Goal: Task Accomplishment & Management: Use online tool/utility

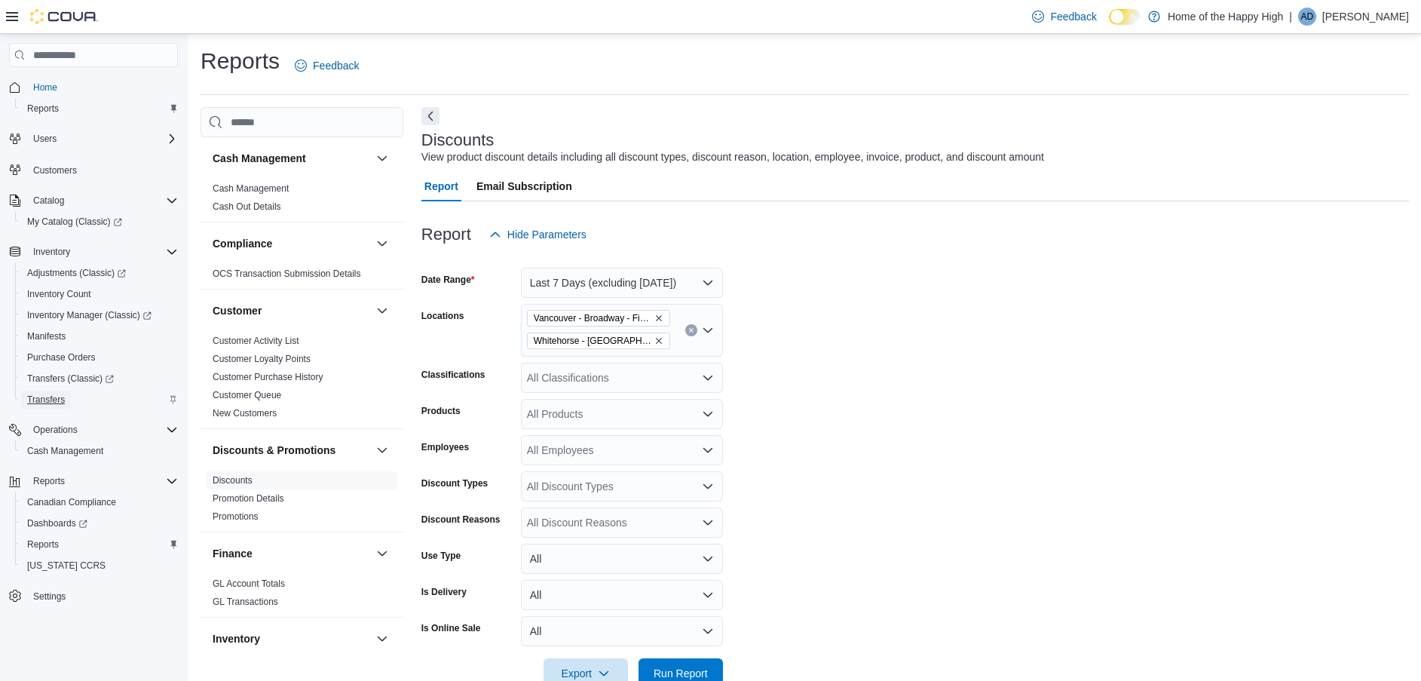
click at [41, 404] on span "Transfers" at bounding box center [46, 400] width 38 height 12
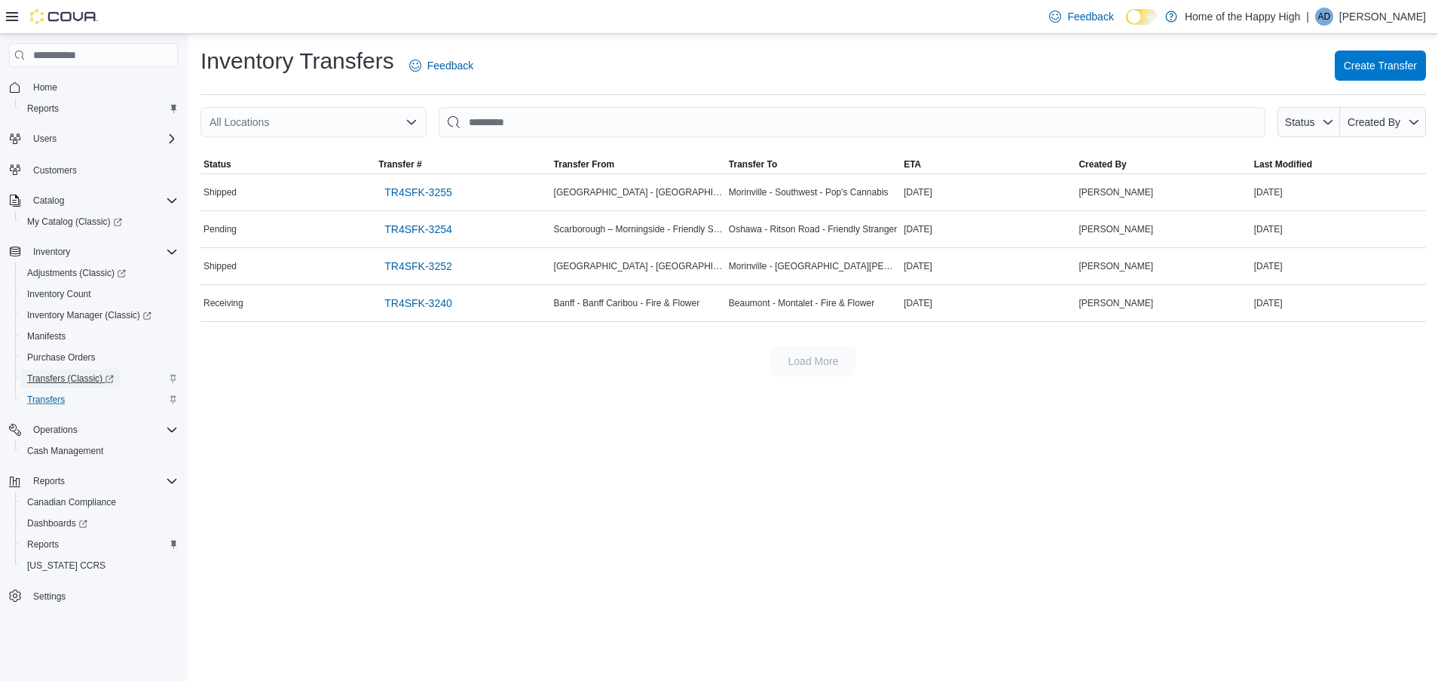
click at [73, 378] on span "Transfers (Classic)" at bounding box center [70, 378] width 87 height 12
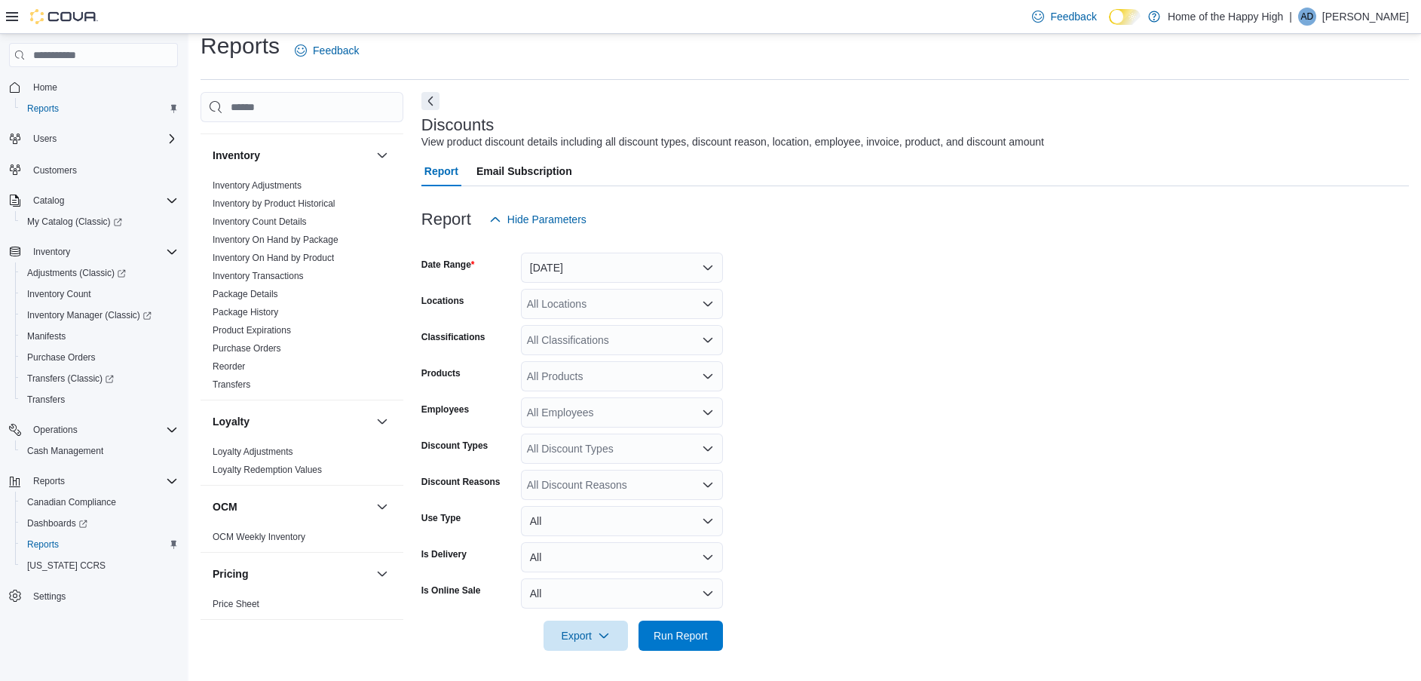
scroll to position [463, 0]
click at [277, 265] on link "Inventory On Hand by Product" at bounding box center [273, 263] width 121 height 11
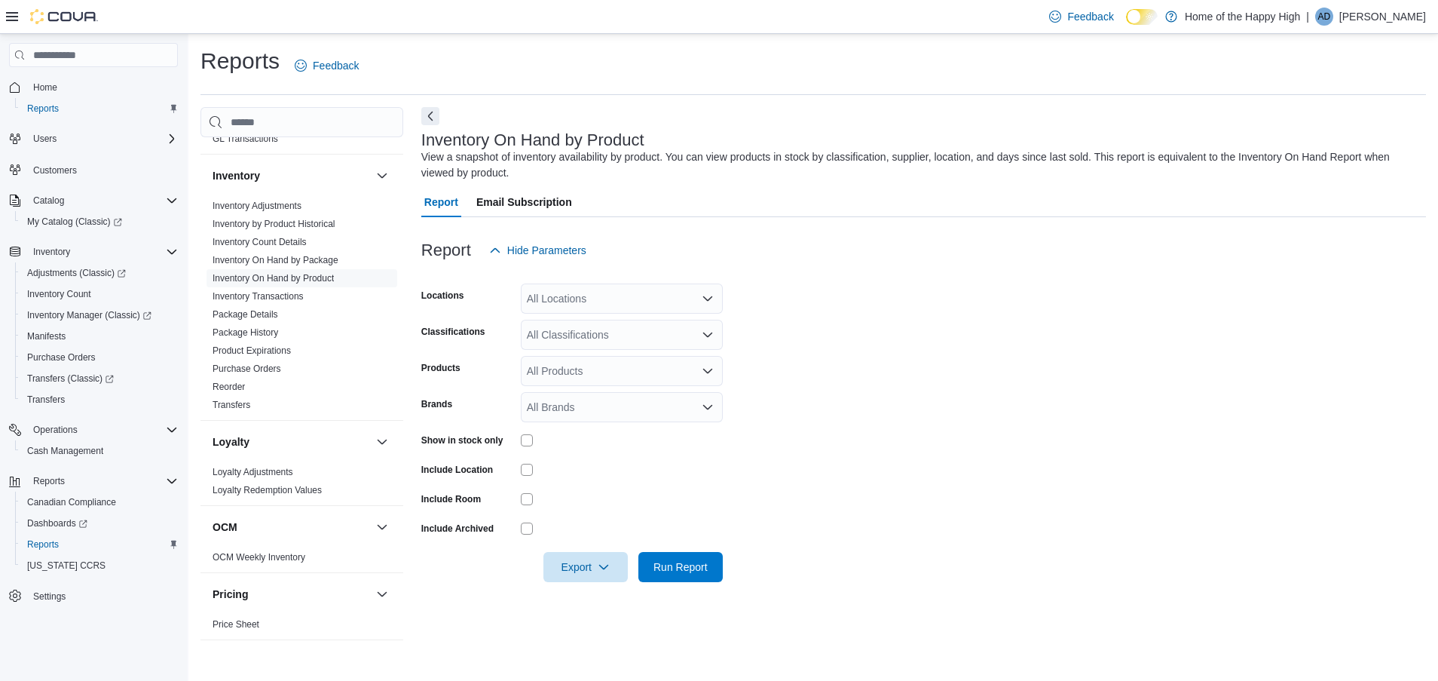
click at [713, 293] on icon "Open list of options" at bounding box center [708, 299] width 12 height 12
type input "******"
click at [664, 343] on span "Calgary - Forest Lawn - Prairie Records" at bounding box center [669, 346] width 186 height 15
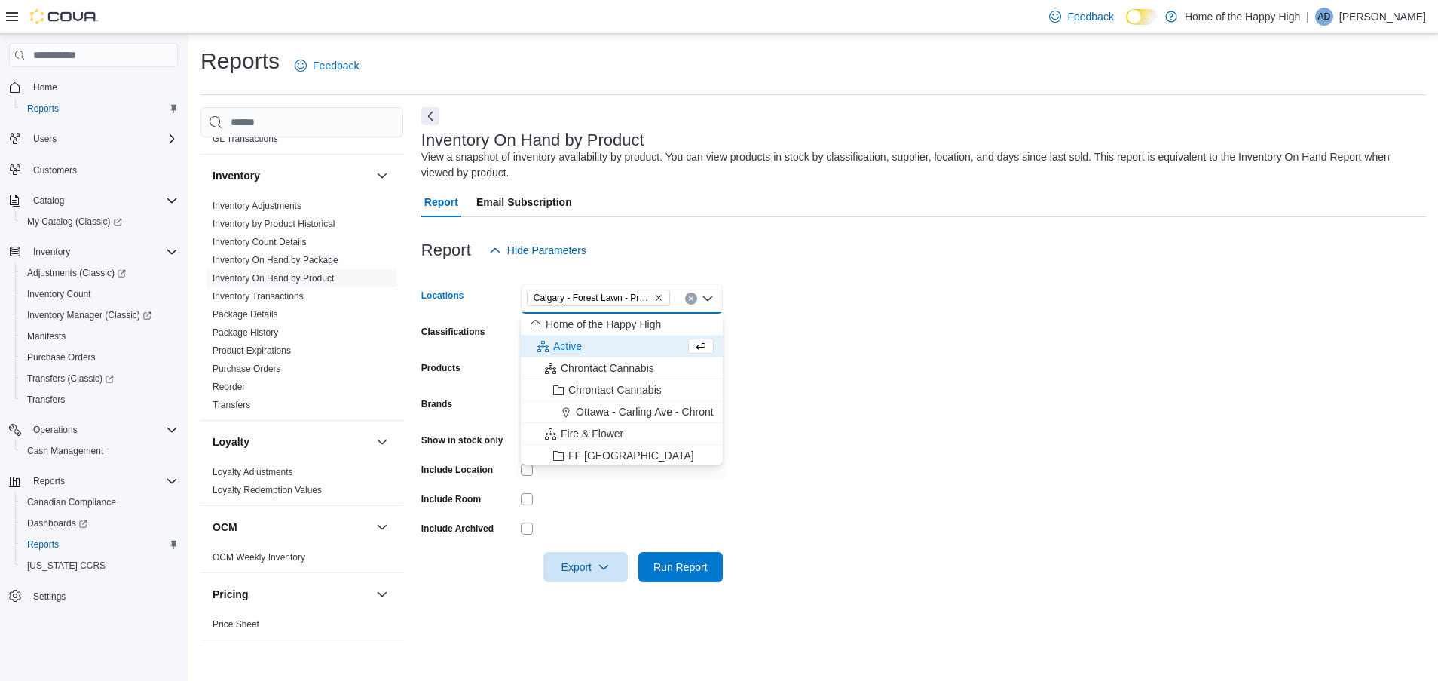
click at [812, 348] on form "Locations Calgary - Forest Lawn - Prairie Records Combo box. Selected. Calgary …" at bounding box center [923, 423] width 1005 height 317
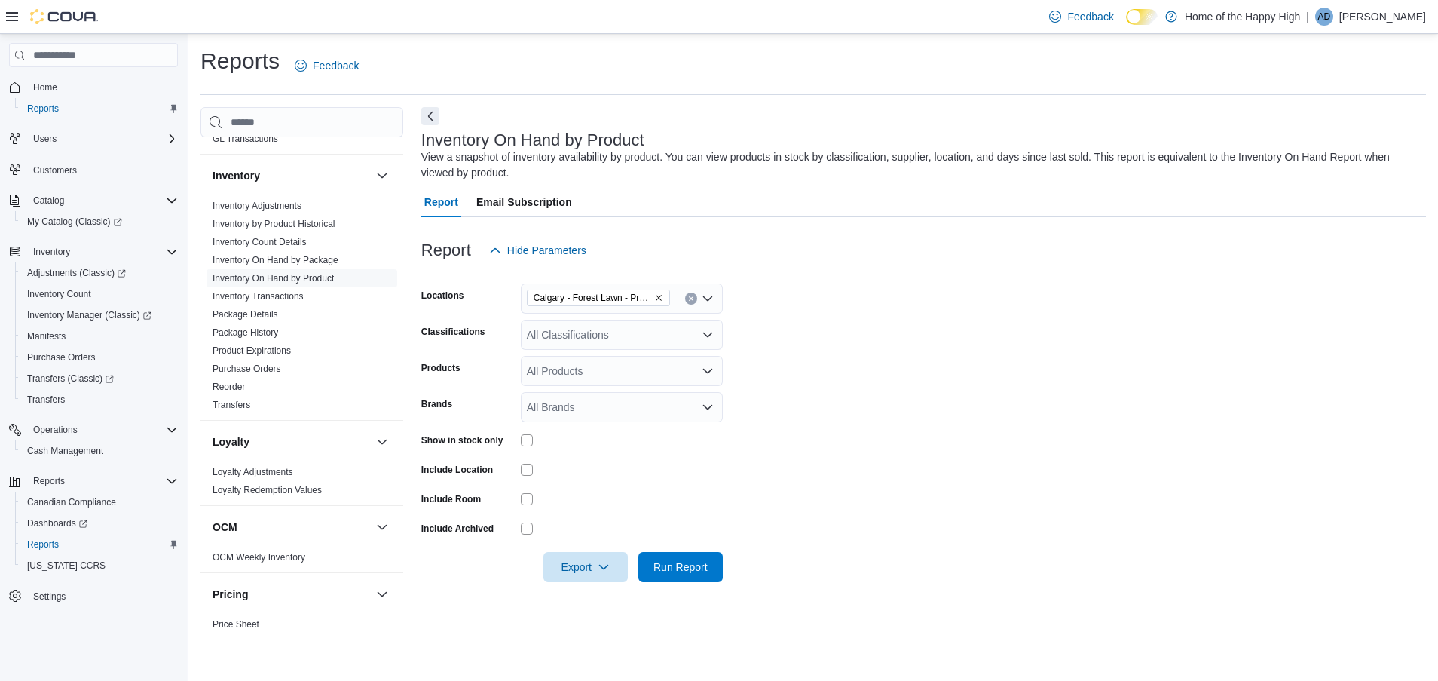
click at [621, 329] on div "All Classifications" at bounding box center [622, 335] width 202 height 30
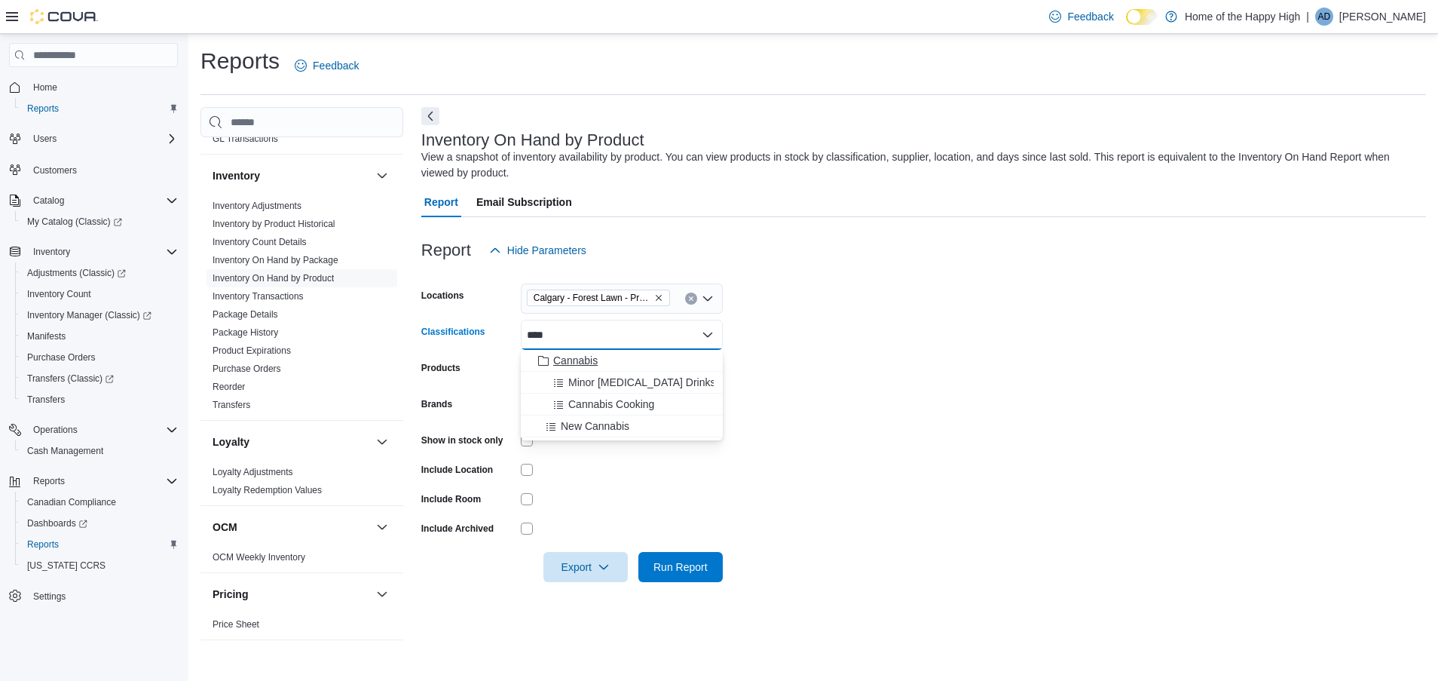
type input "****"
click at [586, 361] on span "Cannabis" at bounding box center [575, 360] width 44 height 15
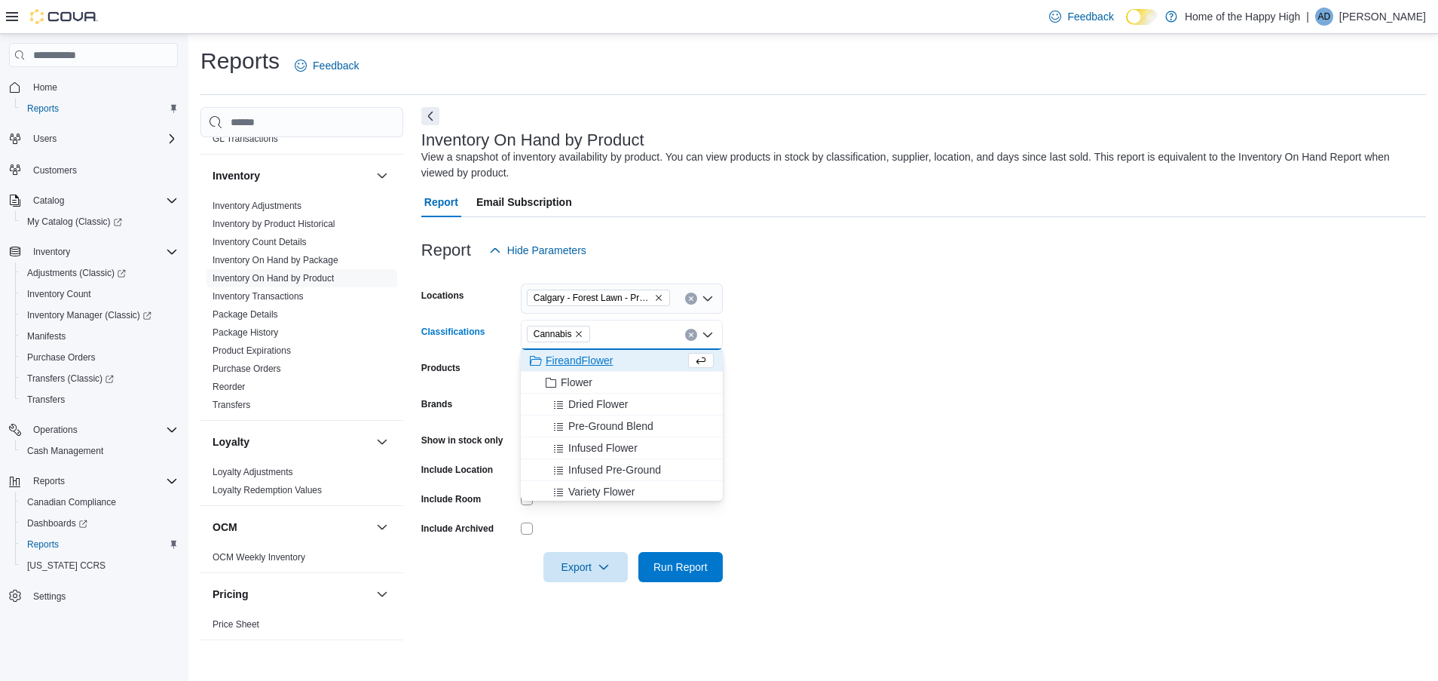
click at [792, 366] on form "Locations Calgary - Forest Lawn - Prairie Records Classifications Cannabis Comb…" at bounding box center [923, 423] width 1005 height 317
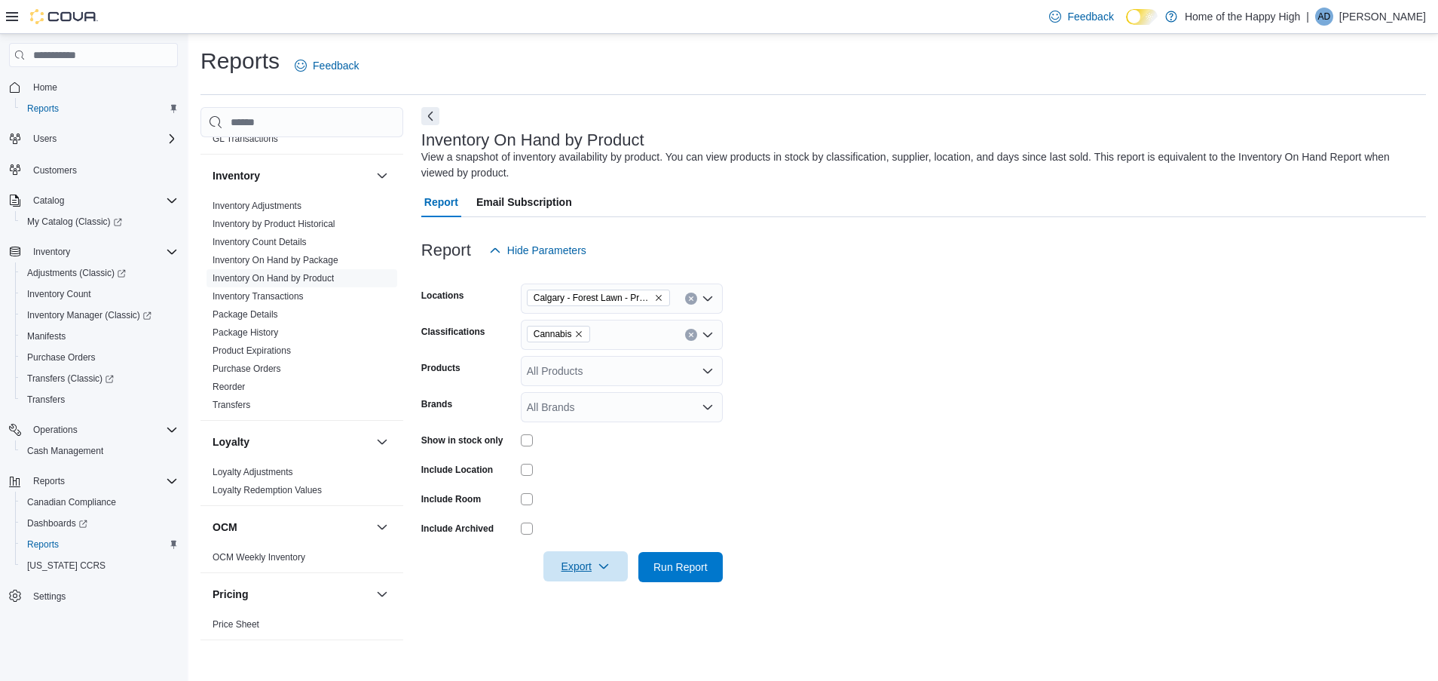
click at [565, 565] on span "Export" at bounding box center [586, 566] width 66 height 30
click at [608, 473] on span "Export to Excel" at bounding box center [588, 476] width 68 height 12
click at [639, 46] on div "Reports Feedback Cash Management Cash Management Cash Out Details Compliance OC…" at bounding box center [813, 347] width 1250 height 626
click at [67, 360] on span "Purchase Orders" at bounding box center [61, 357] width 69 height 12
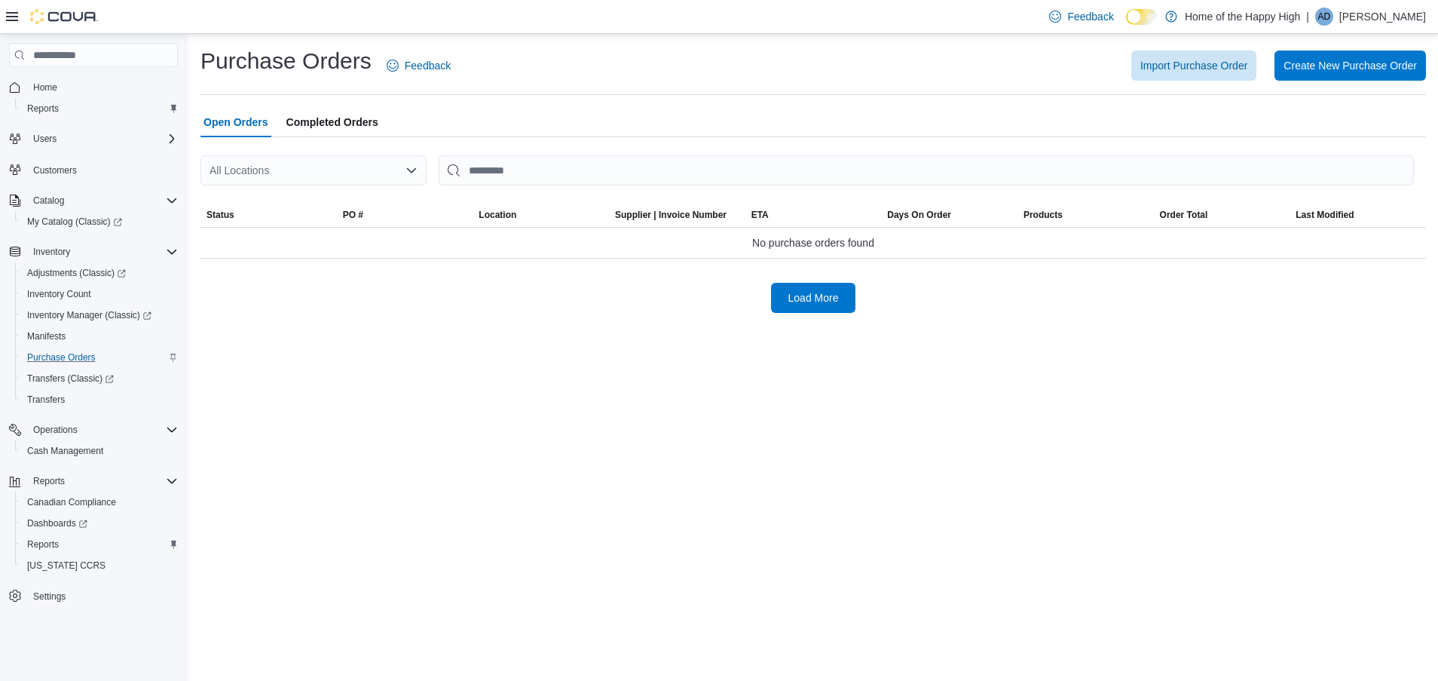
click at [339, 129] on span "Completed Orders" at bounding box center [332, 122] width 92 height 30
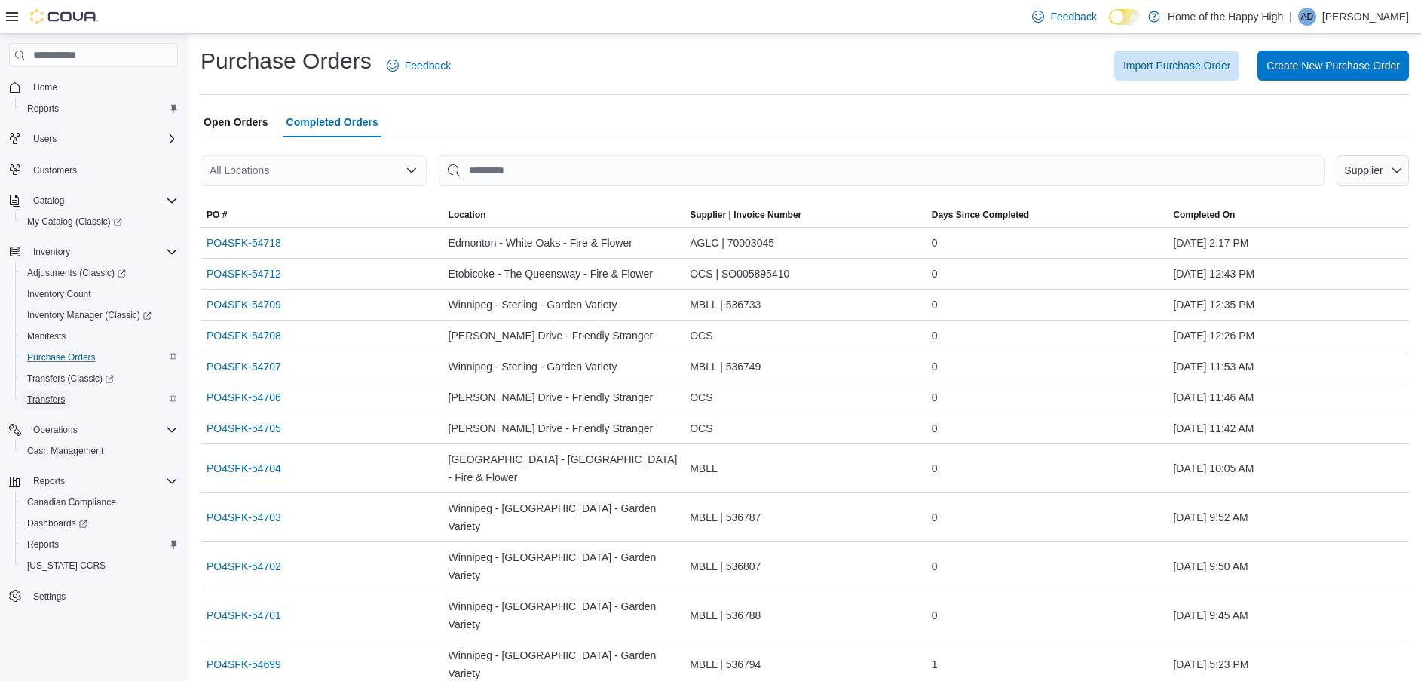
click at [41, 401] on span "Transfers" at bounding box center [46, 400] width 38 height 12
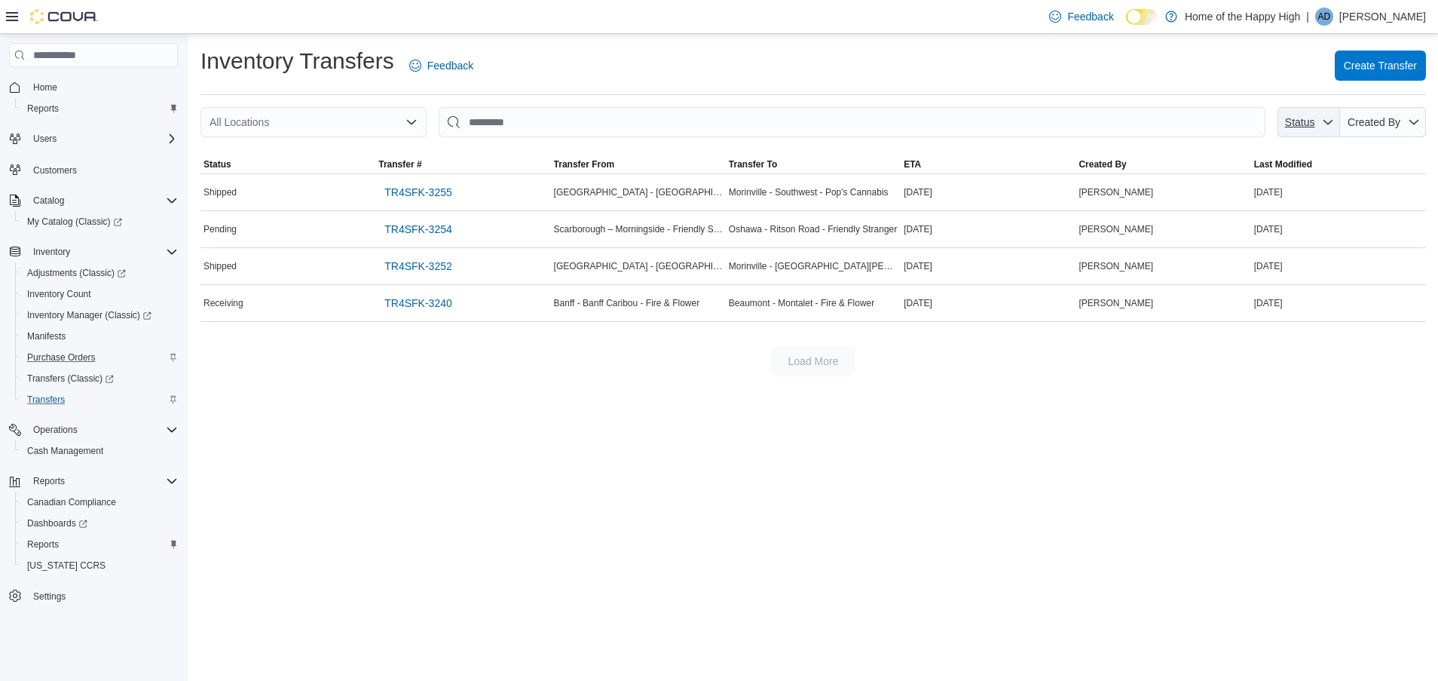
click at [1325, 124] on icon "button" at bounding box center [1328, 122] width 12 height 12
click at [1402, 124] on span "Created By" at bounding box center [1383, 122] width 74 height 30
click at [863, 495] on div "Inventory Transfers Feedback Create Transfer All Locations Status Created By So…" at bounding box center [813, 357] width 1250 height 647
click at [411, 122] on icon "Open list of options" at bounding box center [412, 122] width 12 height 12
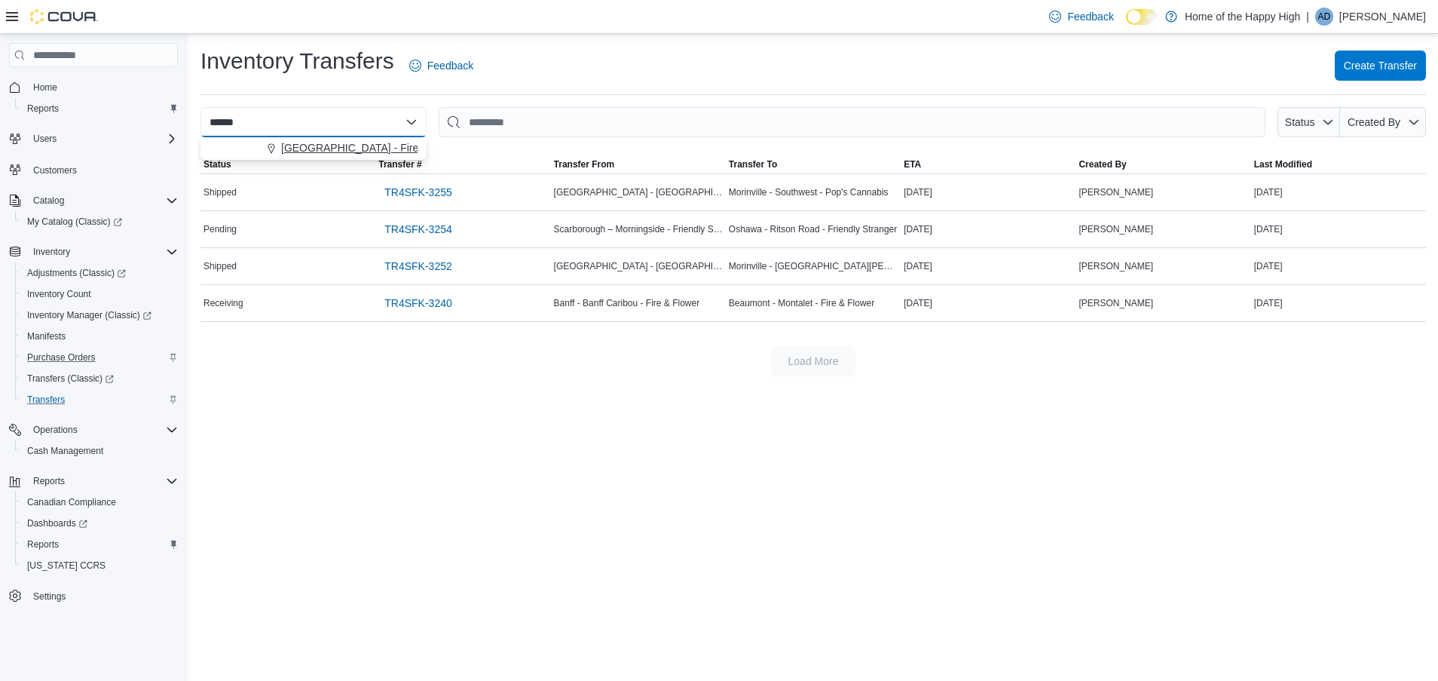
type input "******"
click at [343, 148] on span "[GEOGRAPHIC_DATA] - Fire & Flower" at bounding box center [372, 147] width 182 height 15
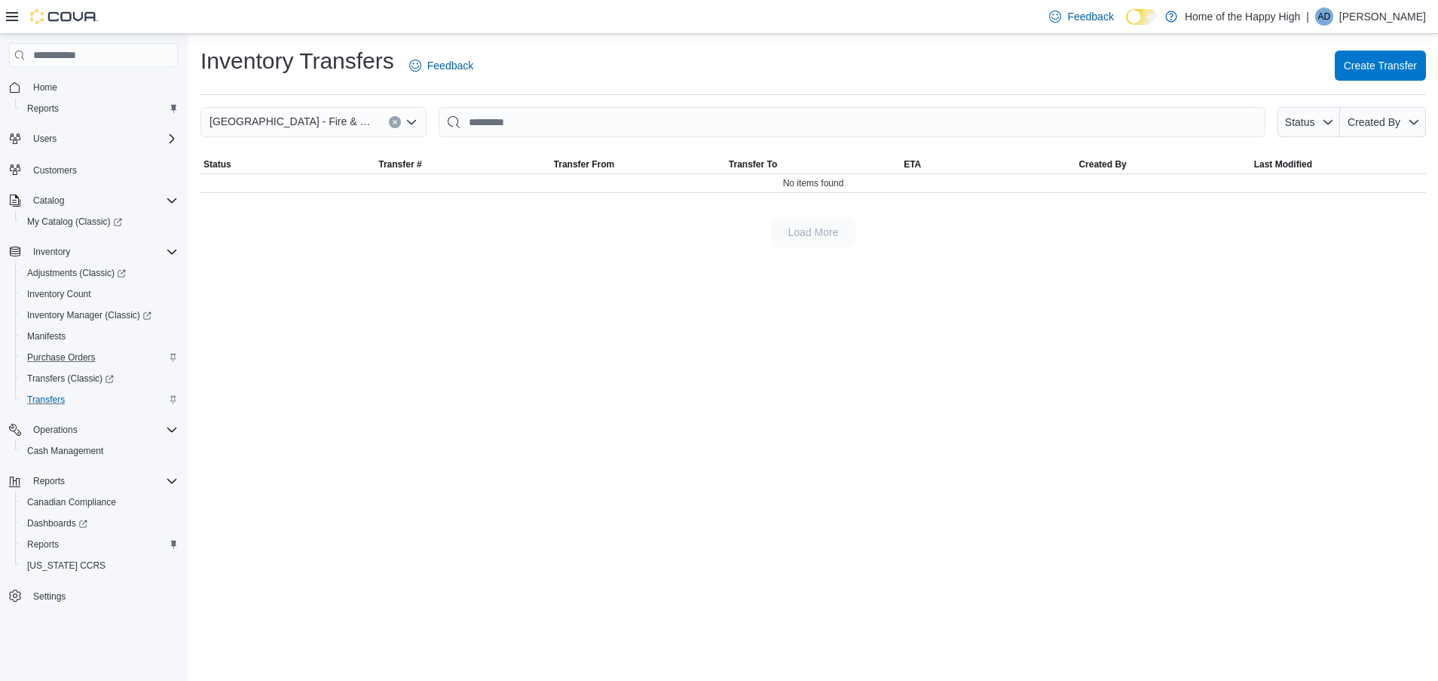
click at [396, 121] on icon "Clear input" at bounding box center [395, 123] width 4 height 4
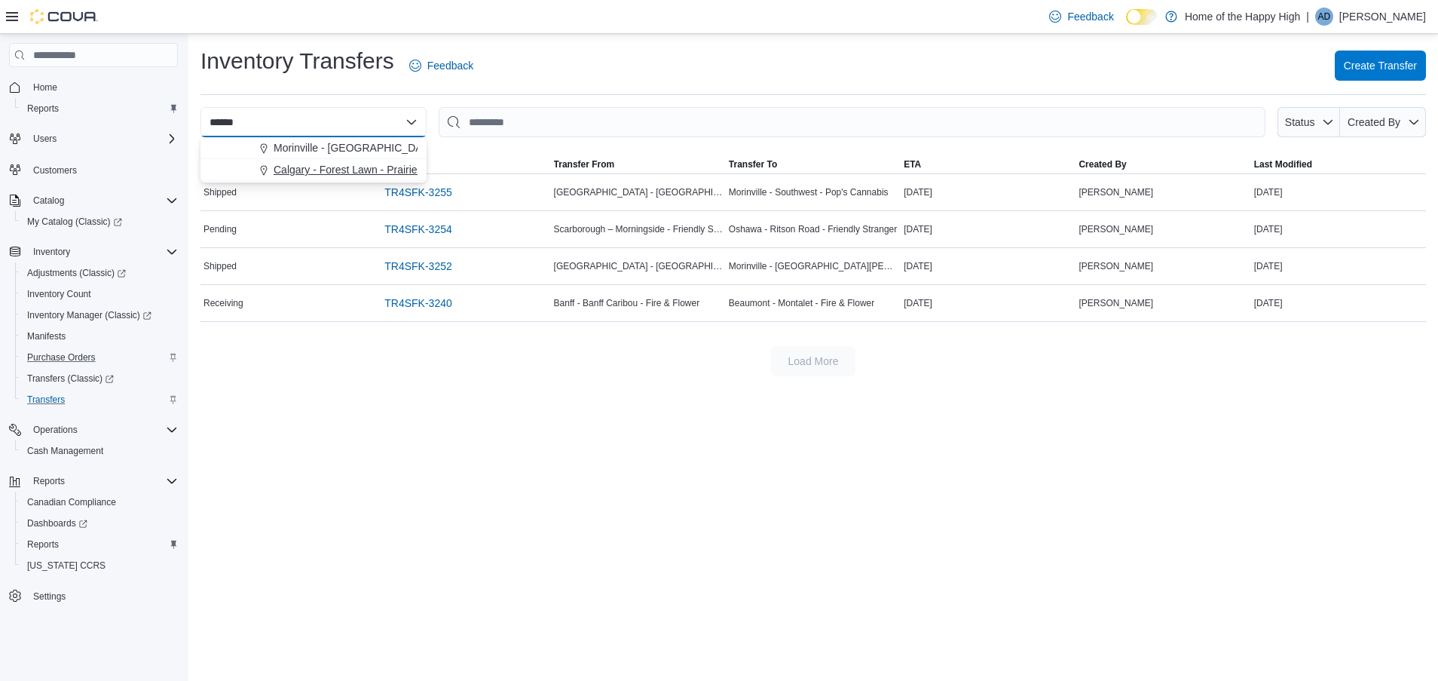
type input "******"
click at [352, 174] on span "Calgary - Forest Lawn - Prairie Records" at bounding box center [367, 169] width 186 height 15
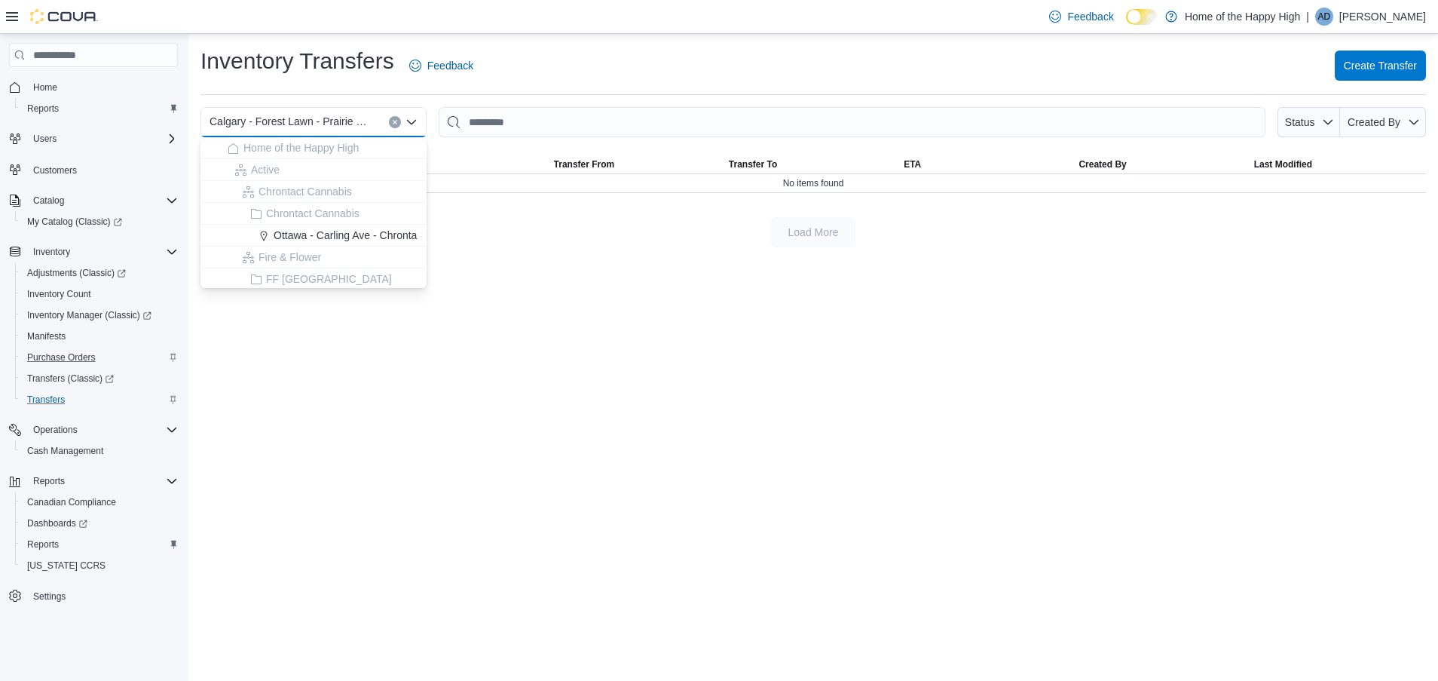
click at [591, 442] on div "Inventory Transfers Feedback Create Transfer Calgary - Forest Lawn - Prairie Re…" at bounding box center [813, 357] width 1250 height 647
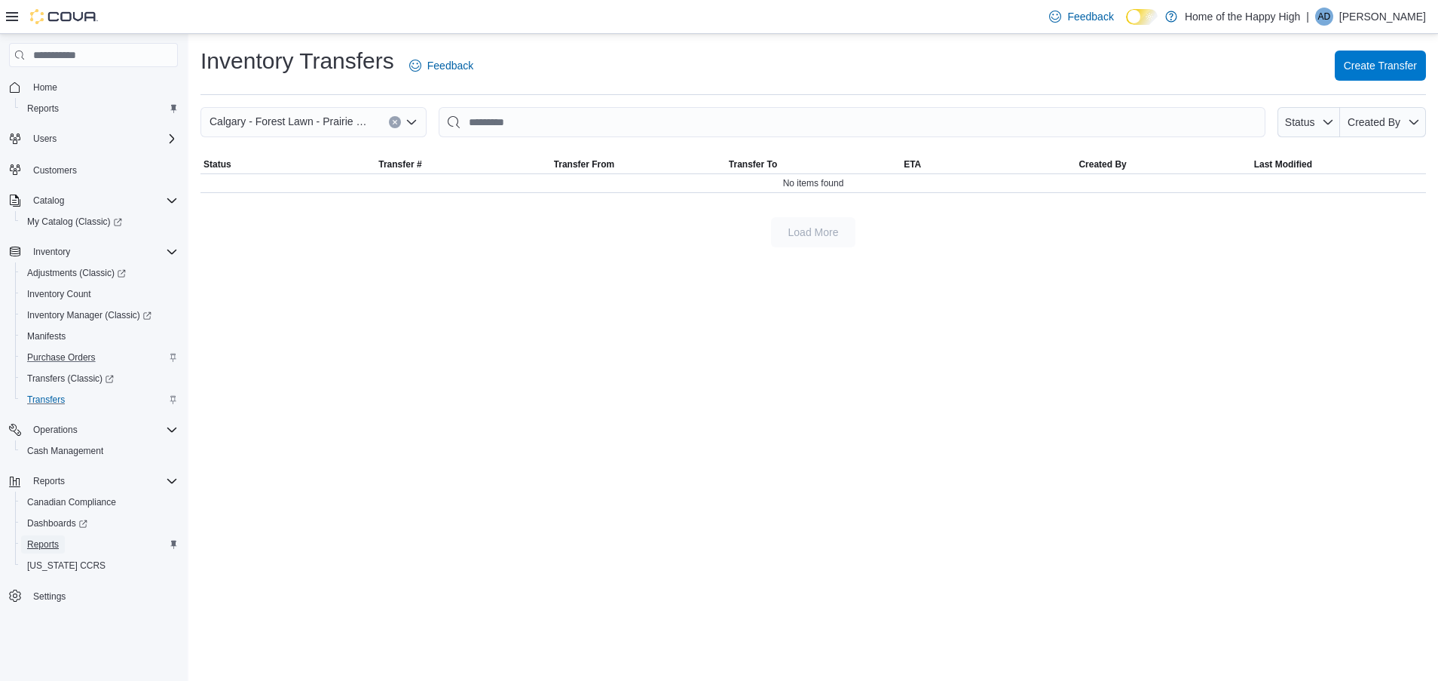
click at [51, 540] on span "Reports" at bounding box center [43, 544] width 32 height 12
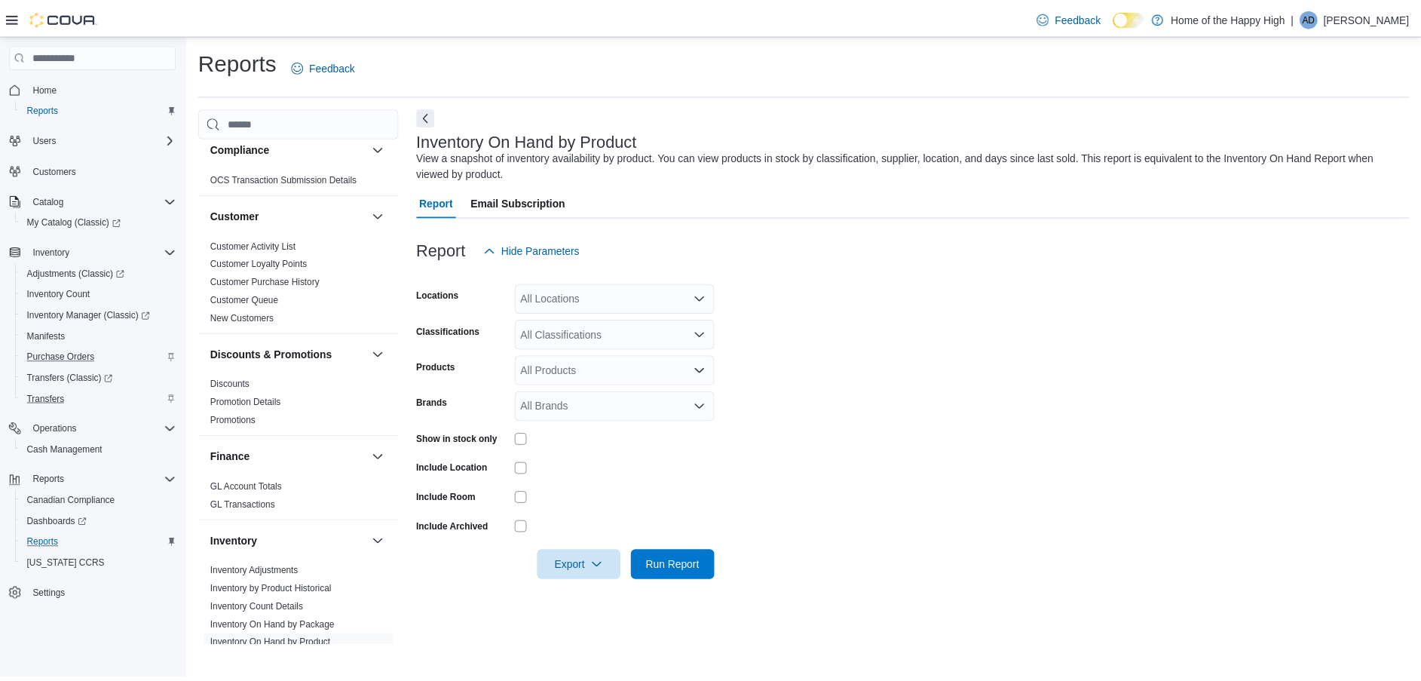
scroll to position [339, 0]
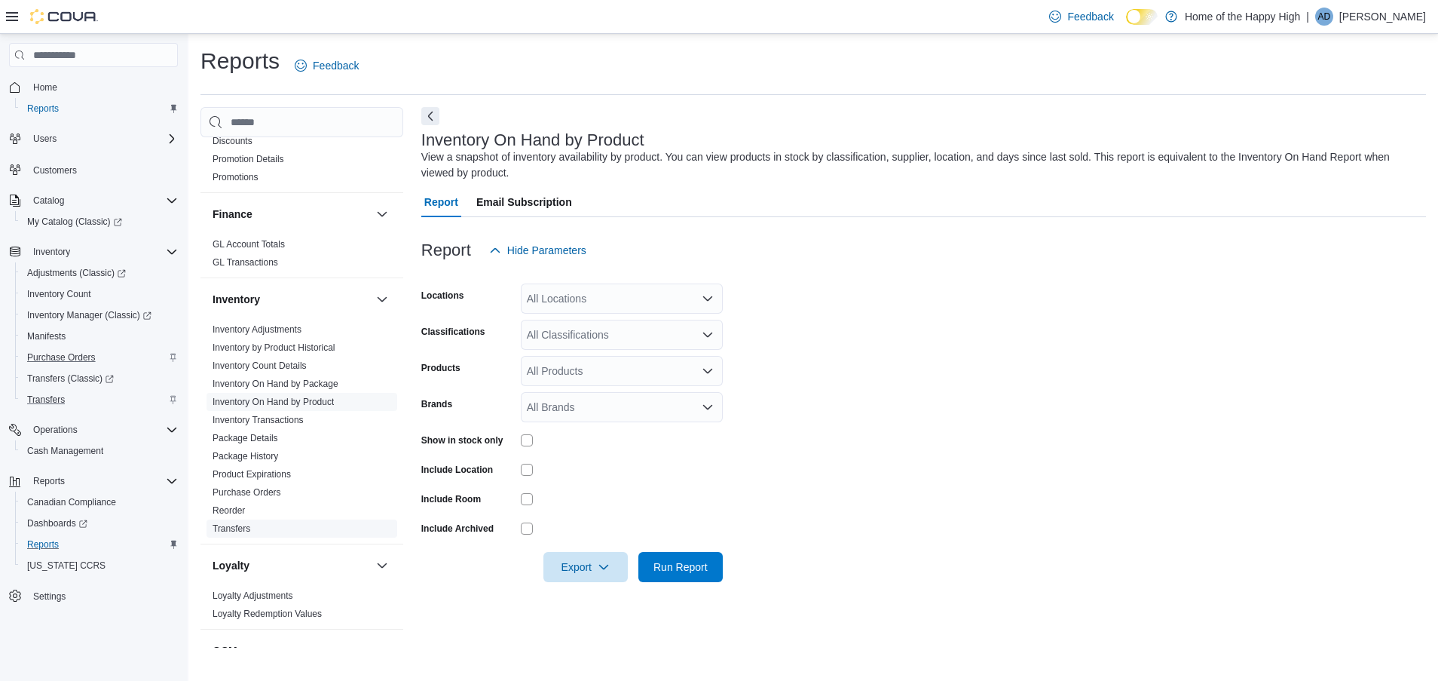
click at [232, 529] on link "Transfers" at bounding box center [232, 528] width 38 height 11
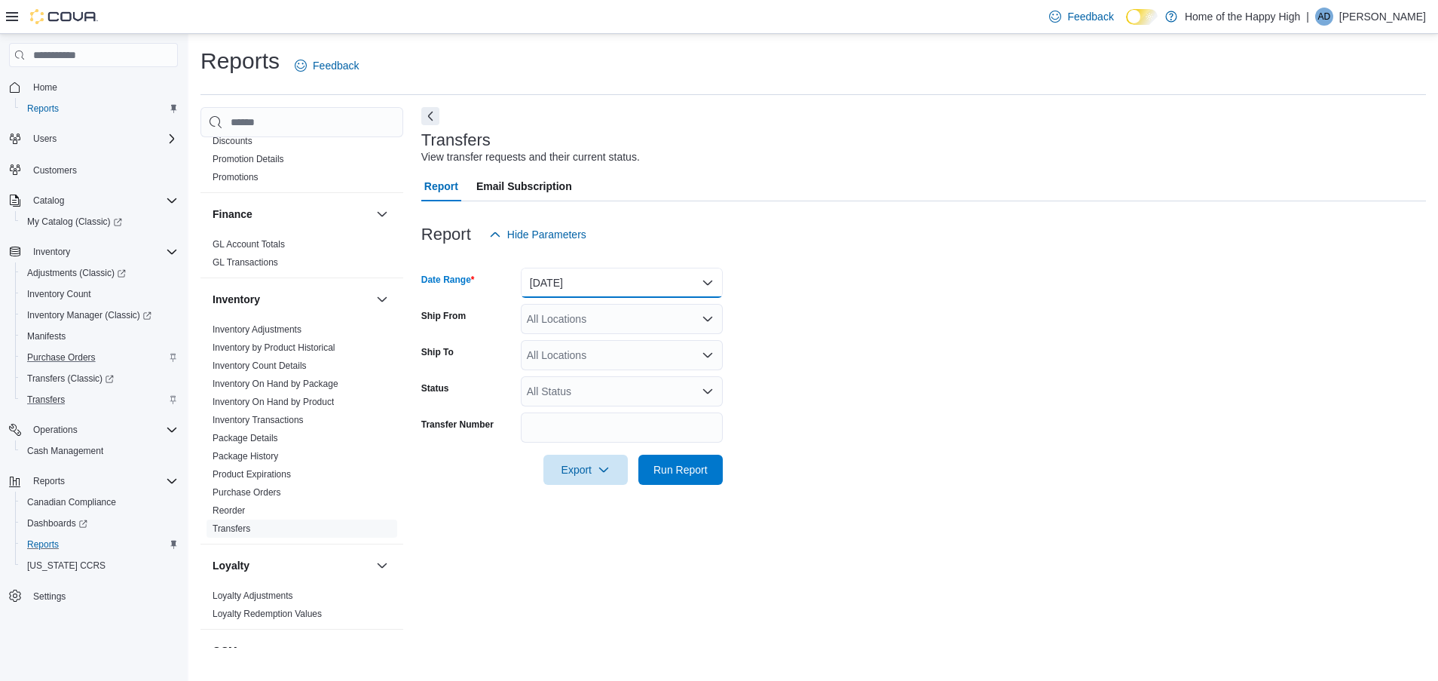
click at [712, 281] on button "Yesterday" at bounding box center [622, 283] width 202 height 30
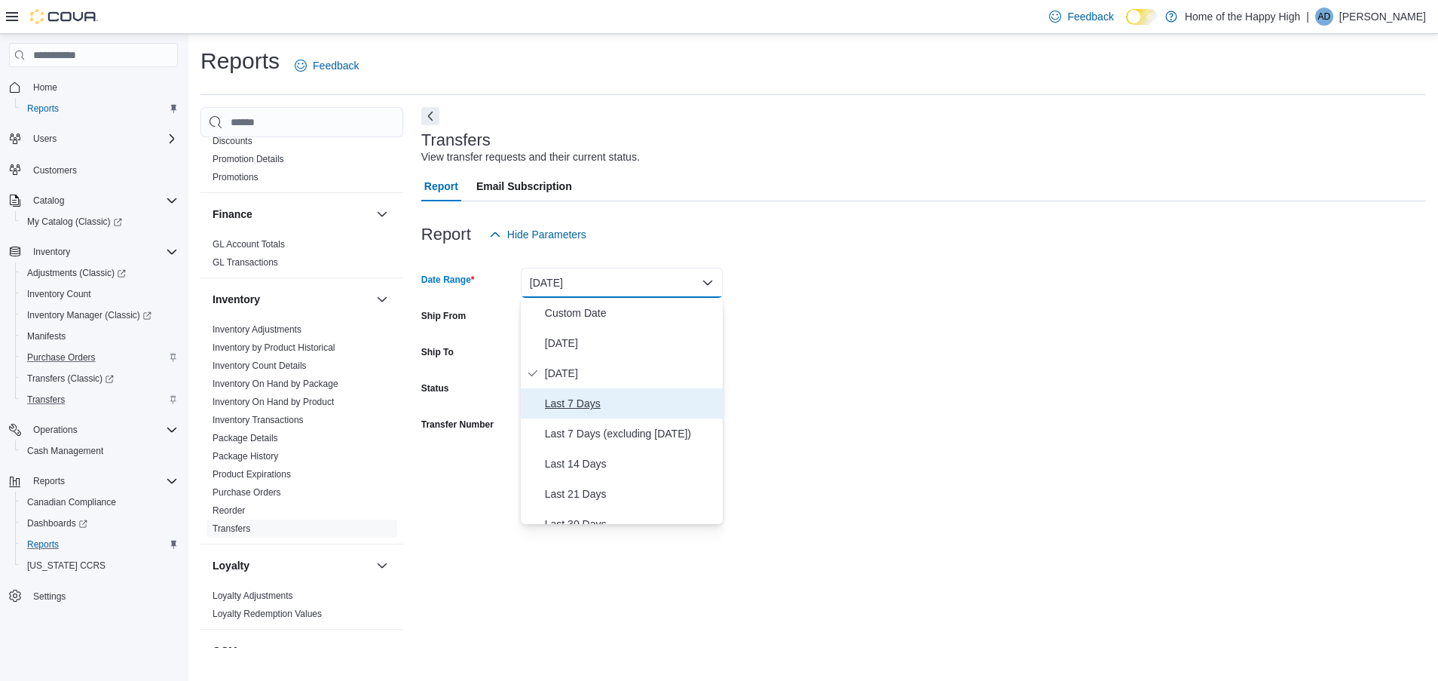
click at [599, 399] on span "Last 7 Days" at bounding box center [631, 403] width 172 height 18
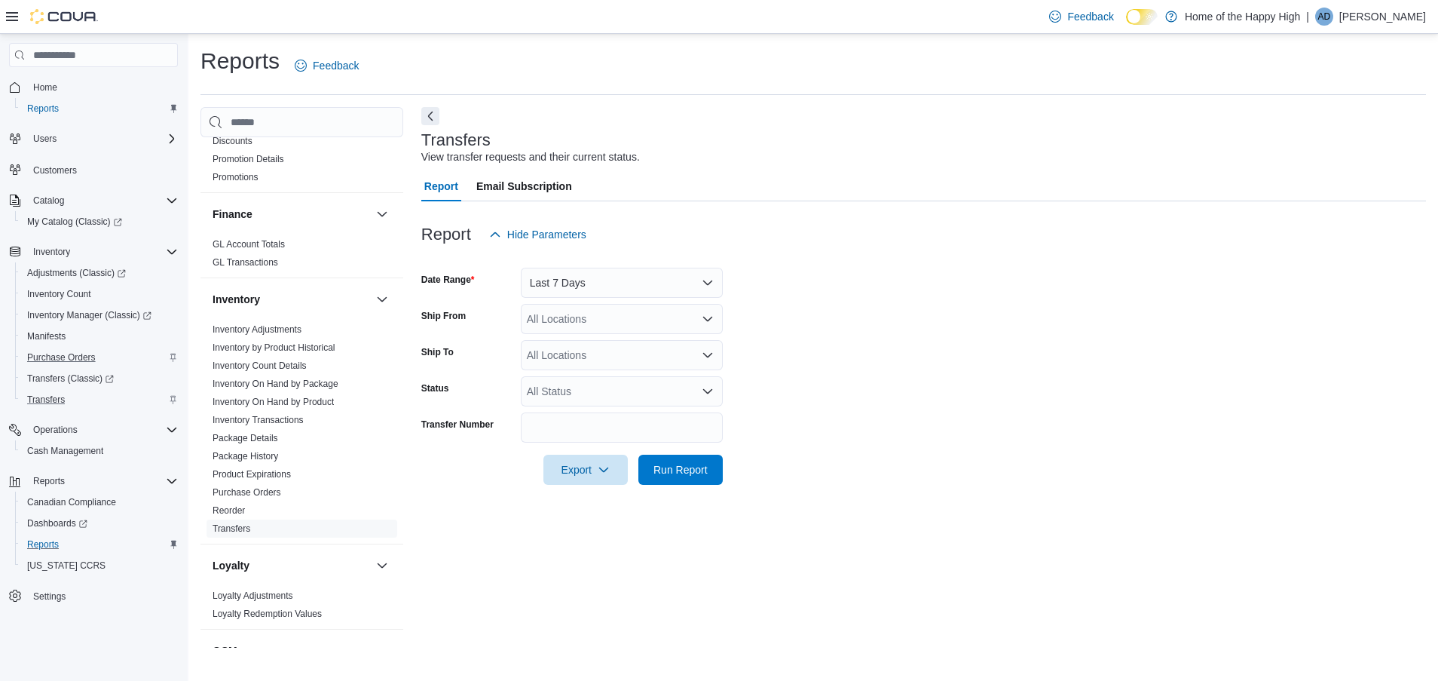
click at [861, 330] on form "Date Range Last 7 Days Ship From All Locations Ship To All Locations Status All…" at bounding box center [923, 367] width 1005 height 235
click at [679, 316] on div "All Locations" at bounding box center [622, 319] width 202 height 30
type input "*****"
click at [657, 370] on span "Calgary - Forest Lawn - Prairie Records" at bounding box center [669, 366] width 186 height 15
click at [927, 376] on form "Date Range Last 7 Days Ship From Calgary - Forest Lawn - Prairie Records Ship T…" at bounding box center [923, 367] width 1005 height 235
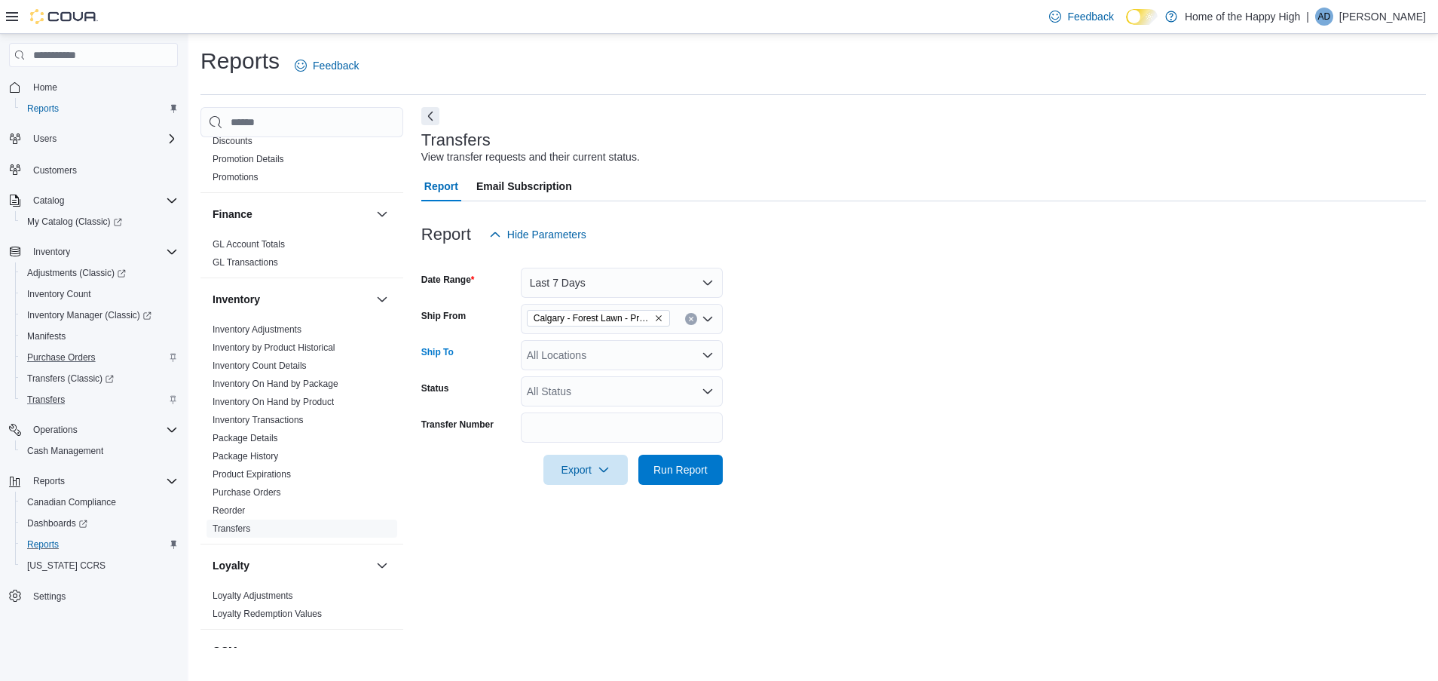
click at [577, 358] on div "All Locations" at bounding box center [622, 355] width 202 height 30
type input "******"
click at [653, 384] on span "[GEOGRAPHIC_DATA] - Fire & Flower" at bounding box center [675, 380] width 182 height 15
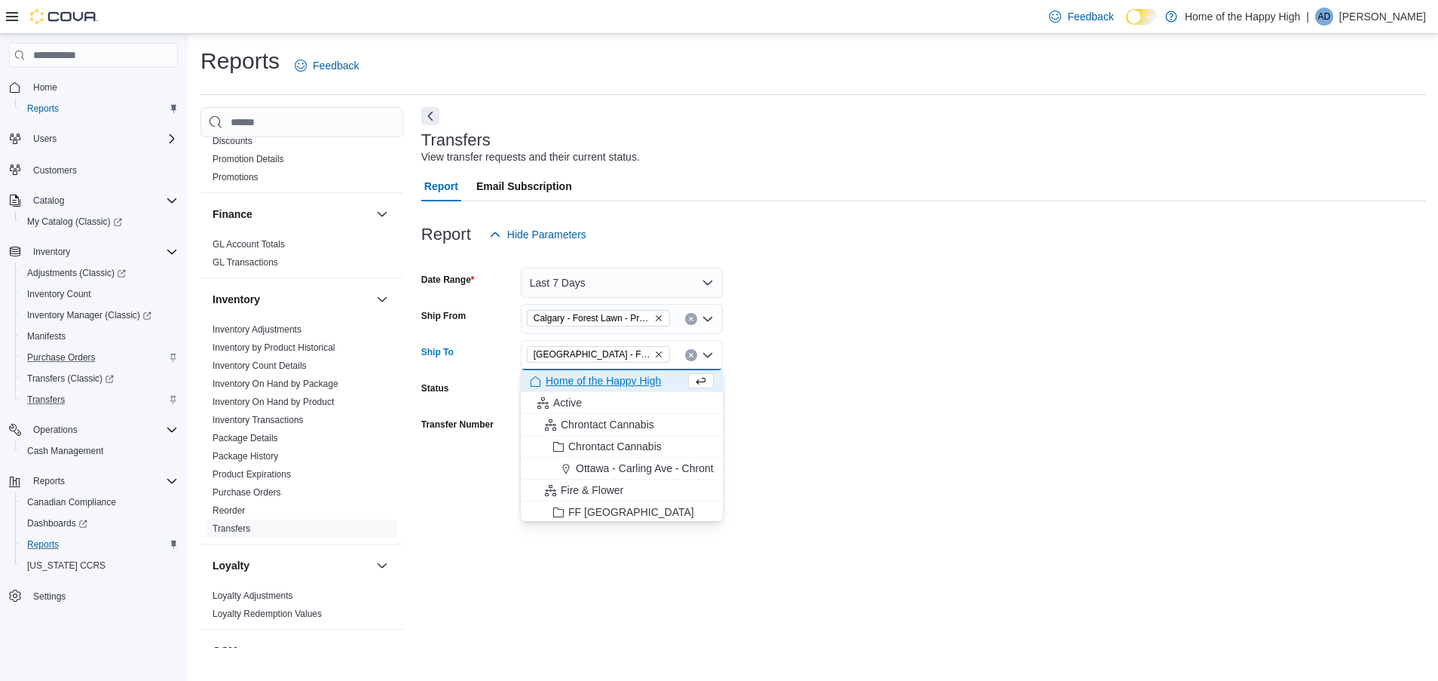
click at [892, 384] on form "Date Range Last 7 Days Ship From Calgary - Forest Lawn - Prairie Records Ship T…" at bounding box center [923, 367] width 1005 height 235
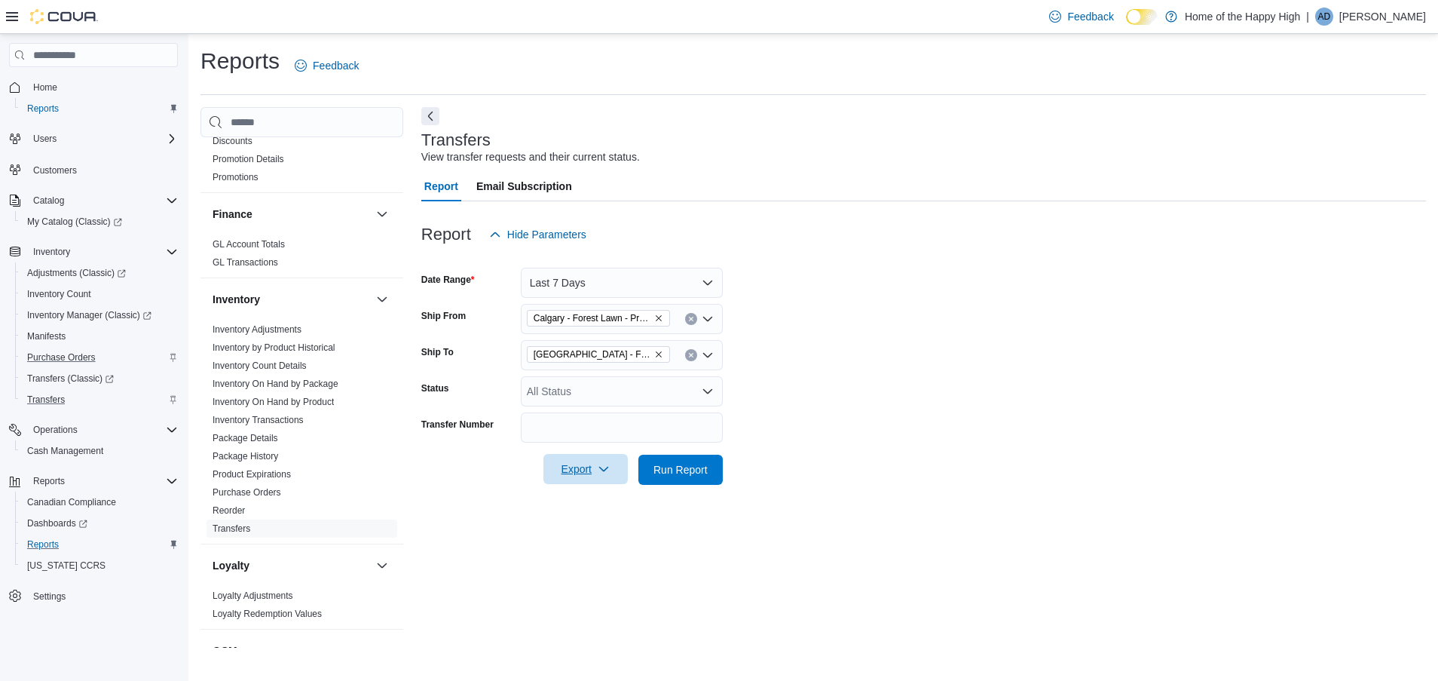
click at [585, 473] on span "Export" at bounding box center [586, 469] width 66 height 30
click at [697, 472] on span "Run Report" at bounding box center [681, 468] width 54 height 15
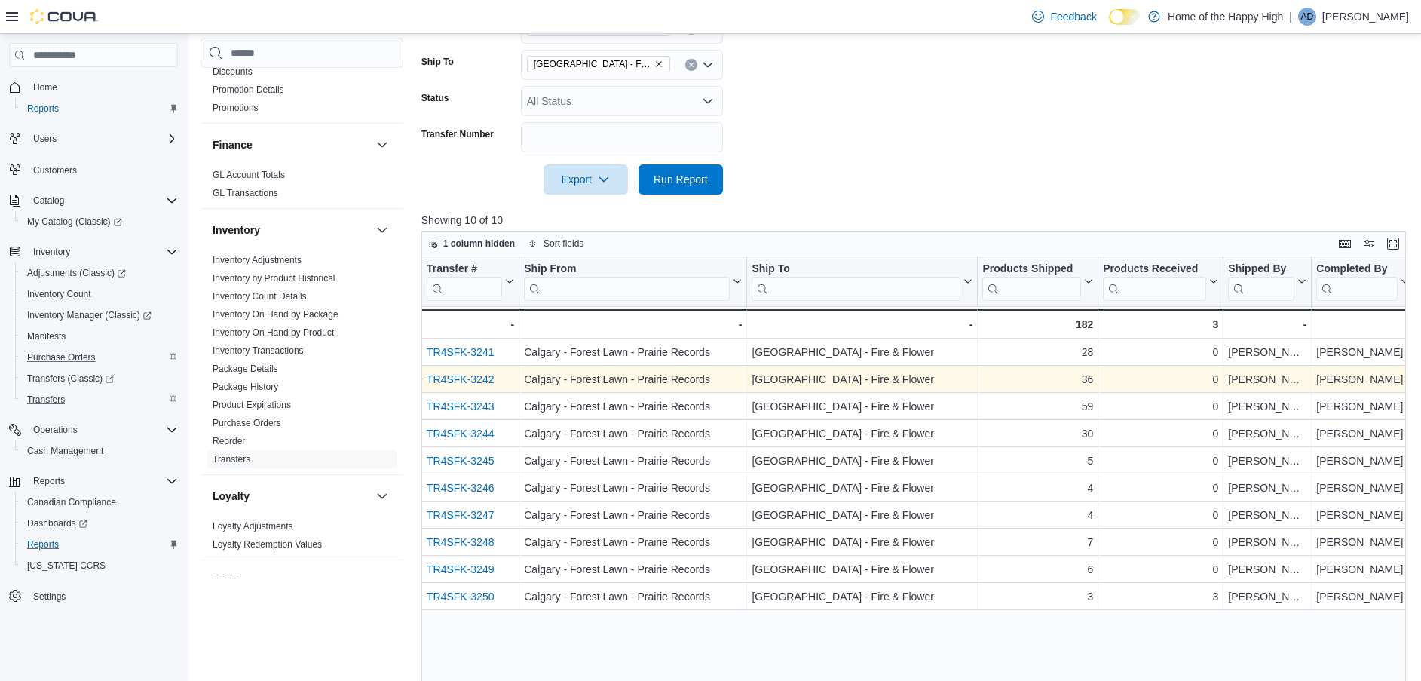
scroll to position [339, 0]
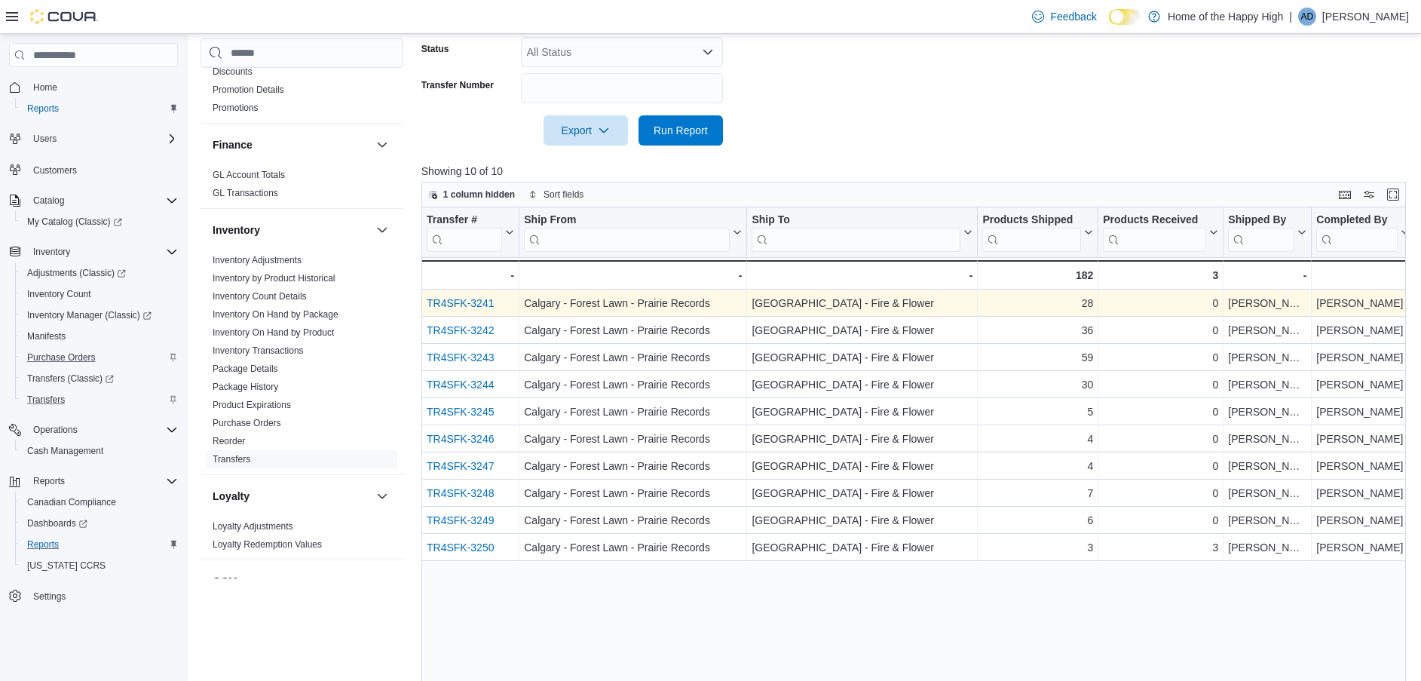
click at [457, 302] on link "TR4SFK-3241" at bounding box center [460, 303] width 67 height 12
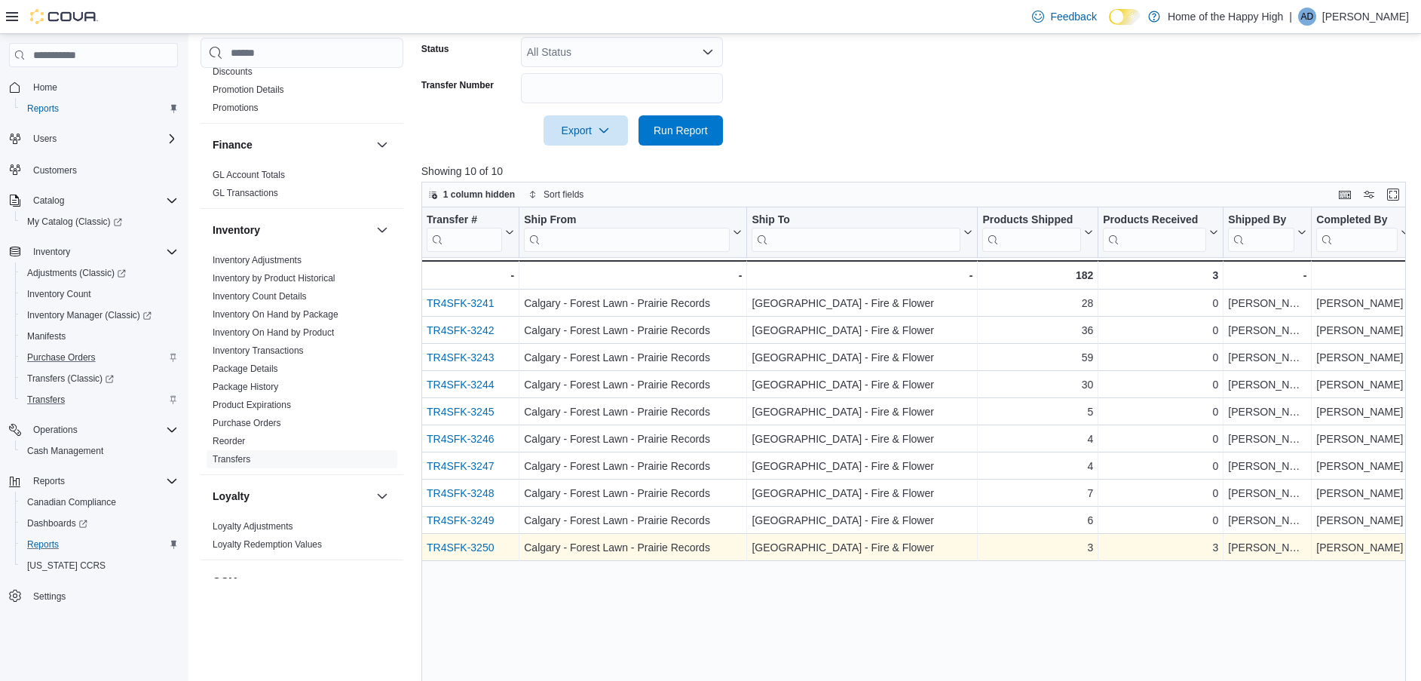
click at [468, 550] on link "TR4SFK-3250" at bounding box center [460, 547] width 67 height 12
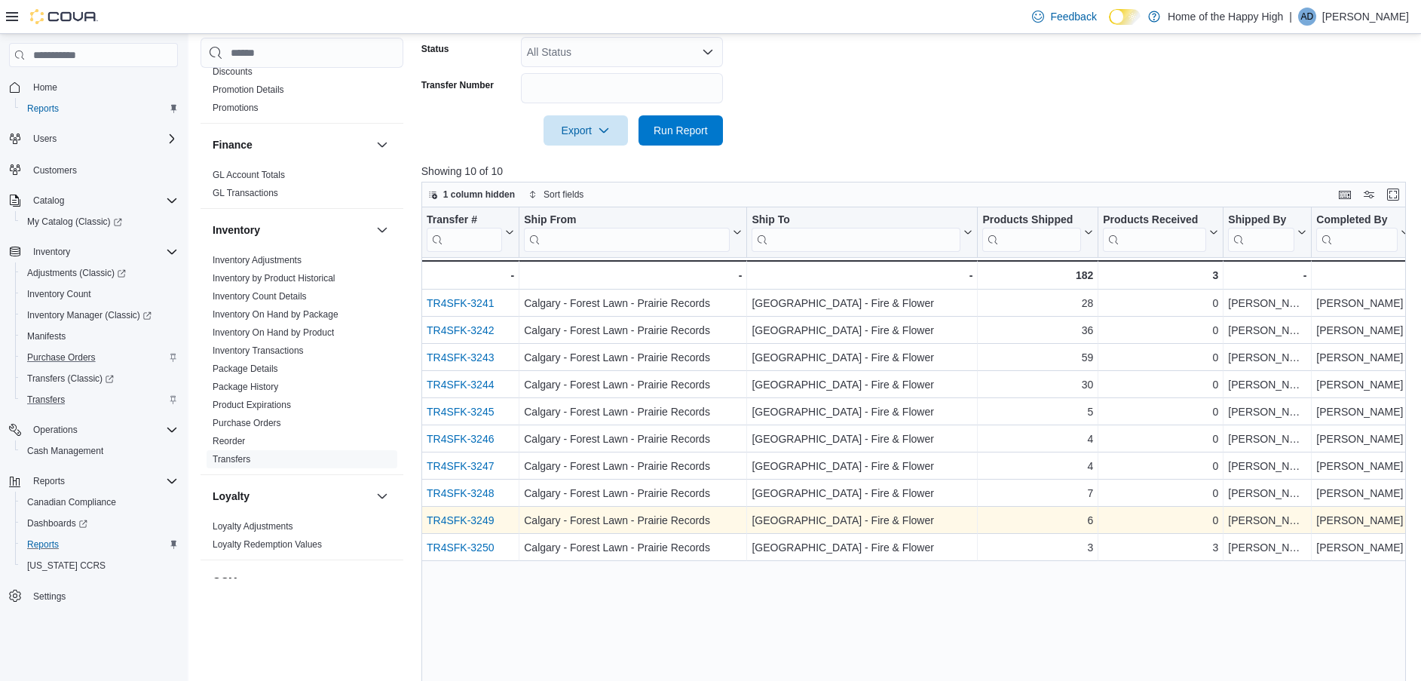
click at [467, 520] on link "TR4SFK-3249" at bounding box center [460, 520] width 67 height 12
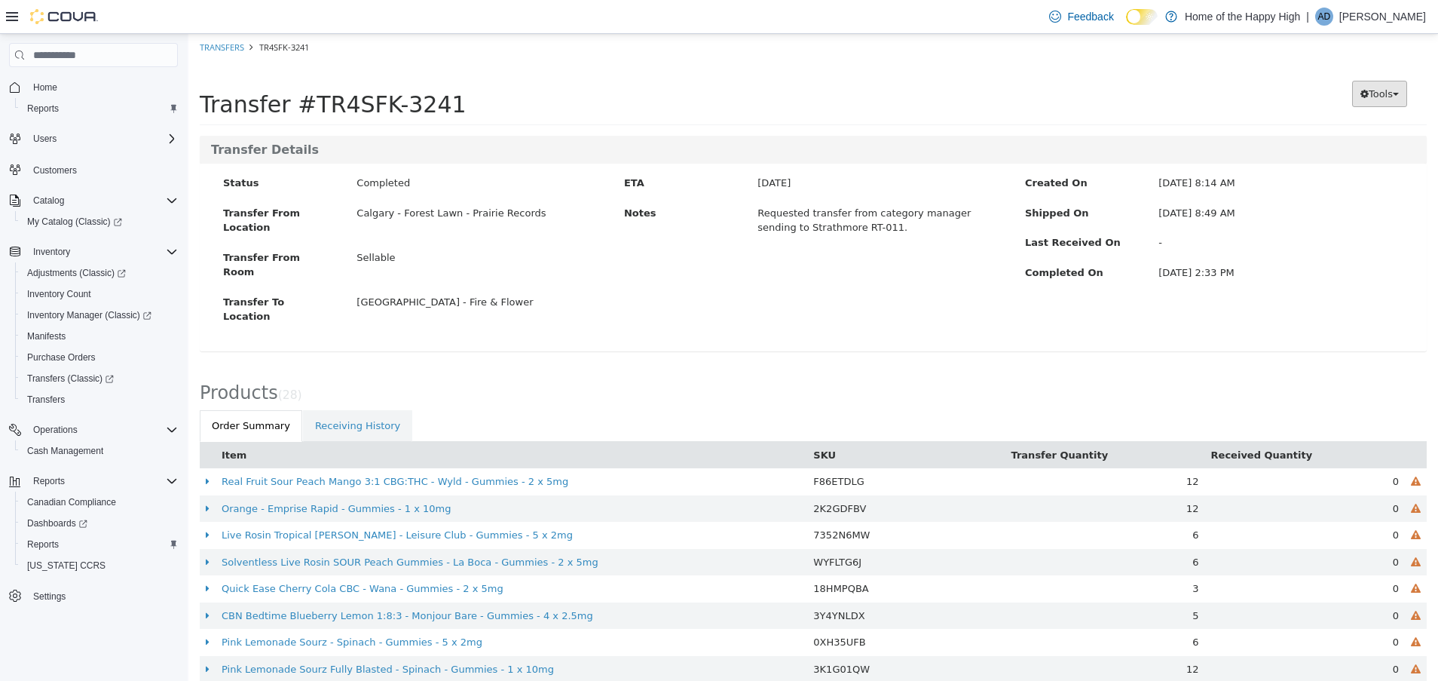
click at [1375, 95] on span "Tools" at bounding box center [1381, 93] width 24 height 11
click at [1279, 367] on div "Products ( 28 )" at bounding box center [813, 389] width 1250 height 44
click at [875, 367] on div "Products ( 28 )" at bounding box center [813, 389] width 1250 height 44
click at [828, 273] on div "Status Completed Transfer From Location [GEOGRAPHIC_DATA] - Forest Lawn - Prair…" at bounding box center [813, 258] width 1227 height 188
click at [643, 367] on div "Products ( 28 )" at bounding box center [813, 389] width 1250 height 44
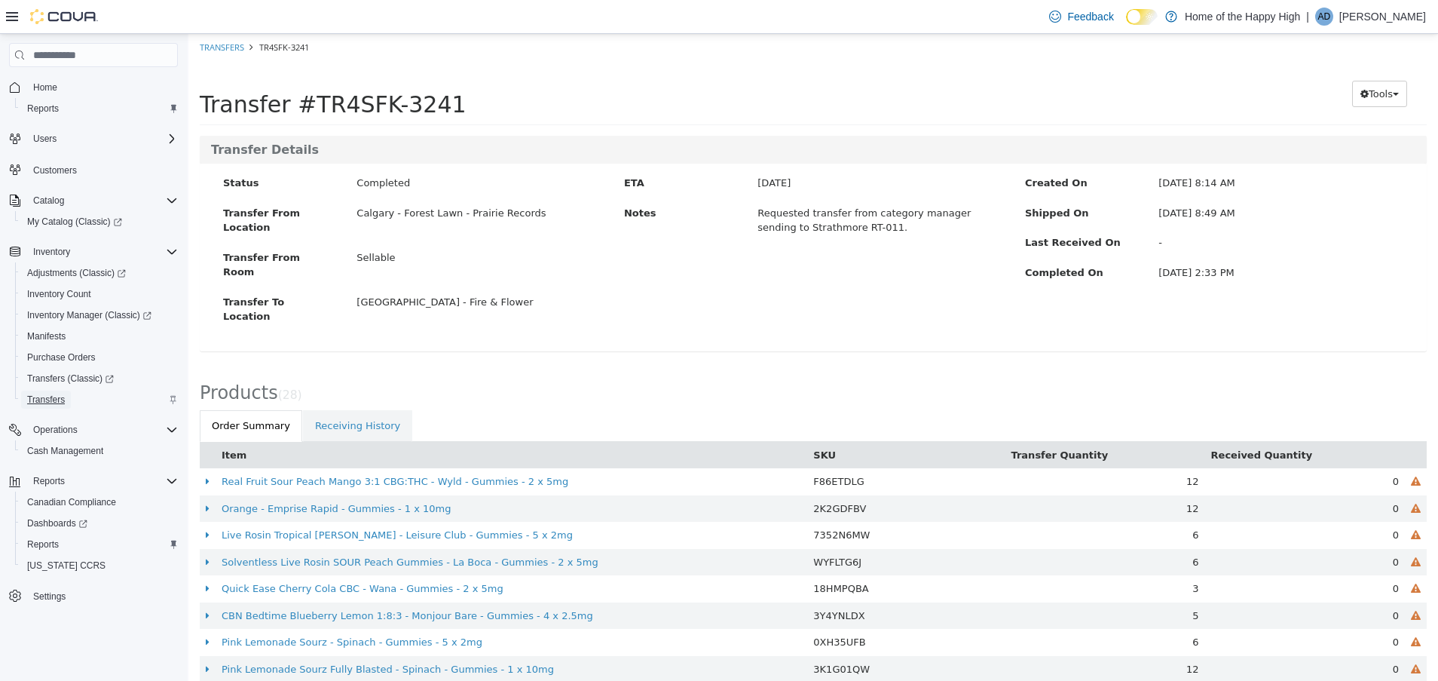
click at [56, 402] on span "Transfers" at bounding box center [46, 400] width 38 height 12
